Goal: Check status: Check status

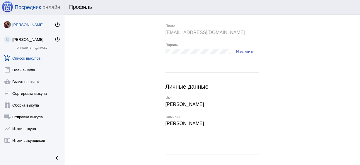
click at [36, 58] on link "add_shopping_cart Список выкупов" at bounding box center [32, 57] width 64 height 12
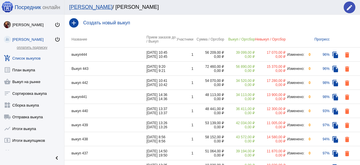
click at [116, 55] on td "выкуп444" at bounding box center [106, 55] width 82 height 14
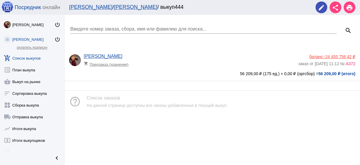
click at [163, 59] on app-delivery-type "shopping_cart Предзаказ (хранение)" at bounding box center [190, 63] width 212 height 8
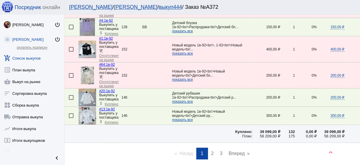
scroll to position [962, 0]
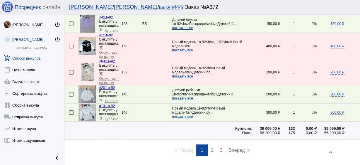
click at [213, 144] on link "page 2" at bounding box center [213, 150] width 9 height 12
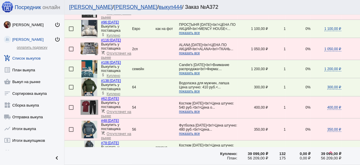
scroll to position [258, 0]
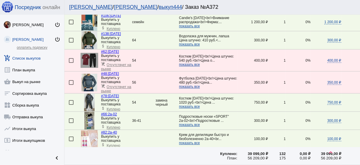
click at [88, 98] on img at bounding box center [89, 103] width 11 height 18
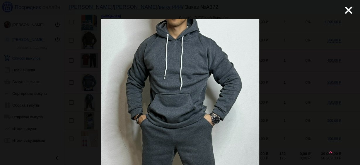
click at [348, 7] on mat-icon "close" at bounding box center [346, 7] width 7 height 7
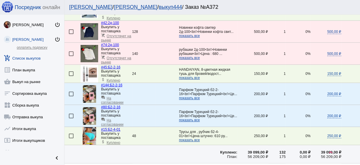
scroll to position [915, 0]
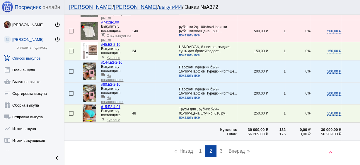
click at [220, 148] on span "3" at bounding box center [221, 150] width 3 height 5
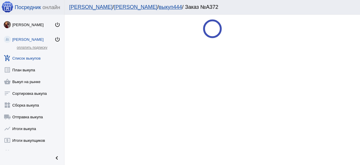
scroll to position [0, 0]
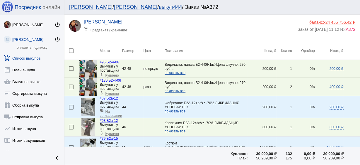
click at [89, 68] on img at bounding box center [88, 69] width 18 height 18
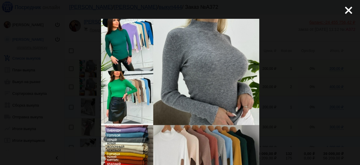
drag, startPoint x: 348, startPoint y: 11, endPoint x: 345, endPoint y: 16, distance: 6.0
click at [348, 11] on mat-icon "close" at bounding box center [346, 7] width 7 height 7
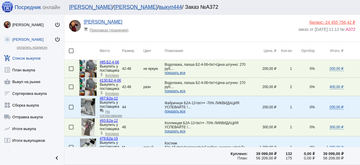
click at [172, 71] on span "показать все" at bounding box center [175, 73] width 21 height 4
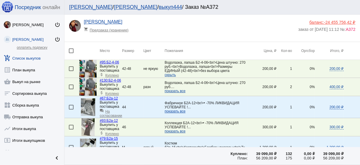
click at [177, 90] on span "показать все" at bounding box center [175, 91] width 21 height 4
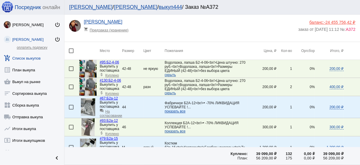
click at [83, 90] on img at bounding box center [88, 87] width 18 height 18
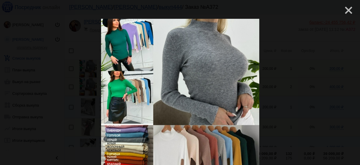
click at [343, 11] on mat-icon "close" at bounding box center [346, 7] width 7 height 7
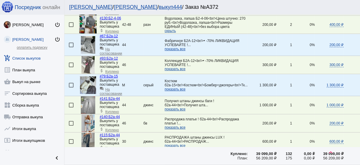
scroll to position [70, 0]
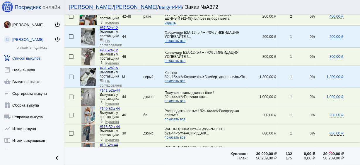
click at [175, 118] on span "показать все" at bounding box center [175, 119] width 21 height 4
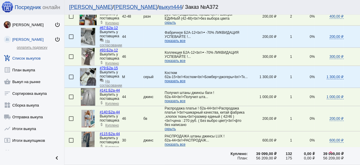
click at [88, 116] on img at bounding box center [88, 119] width 13 height 18
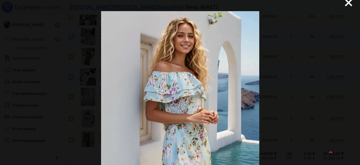
scroll to position [0, 0]
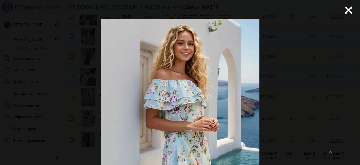
click at [345, 10] on mat-icon "close" at bounding box center [346, 7] width 7 height 7
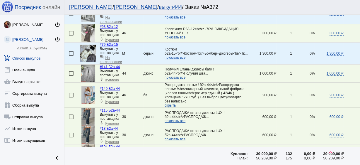
scroll to position [117, 0]
